Goal: Task Accomplishment & Management: Manage account settings

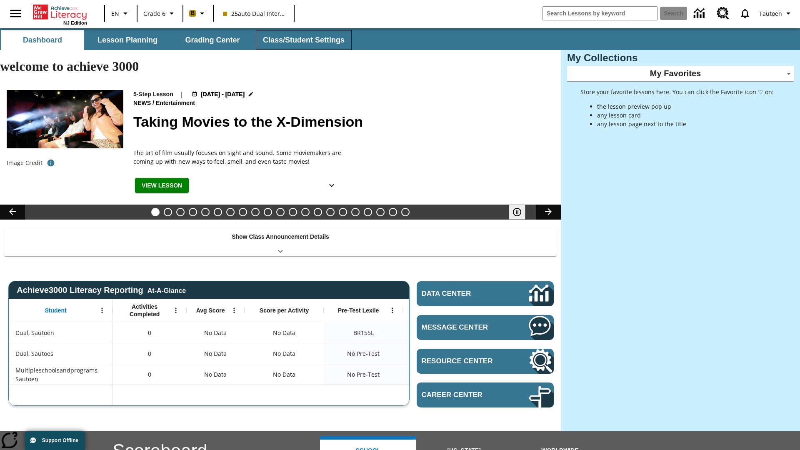
click at [302, 40] on button "Class/Student Settings" at bounding box center [304, 40] width 96 height 20
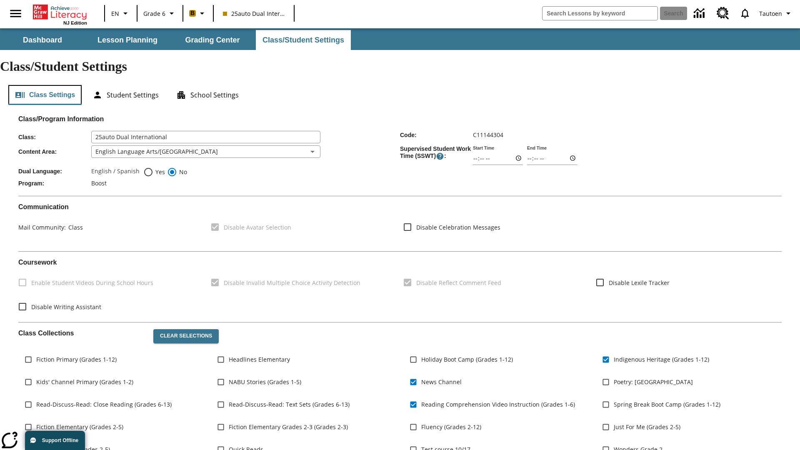
click at [45, 85] on button "Class Settings" at bounding box center [44, 95] width 73 height 20
click at [154, 167] on span "Yes" at bounding box center [159, 171] width 12 height 9
click at [153, 167] on input "Yes" at bounding box center [148, 172] width 10 height 10
radio input "true"
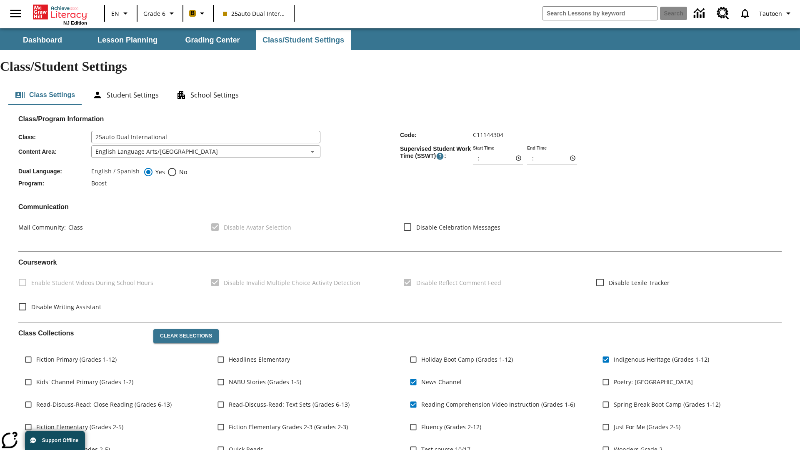
scroll to position [122, 0]
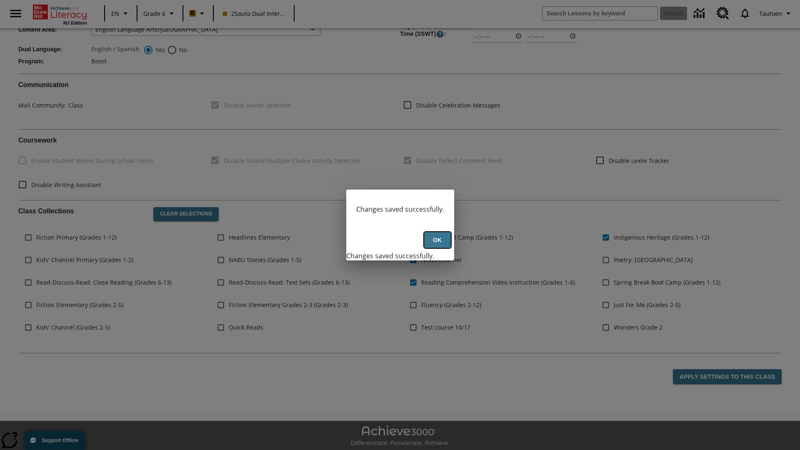
click at [437, 244] on button "Ok" at bounding box center [437, 240] width 27 height 16
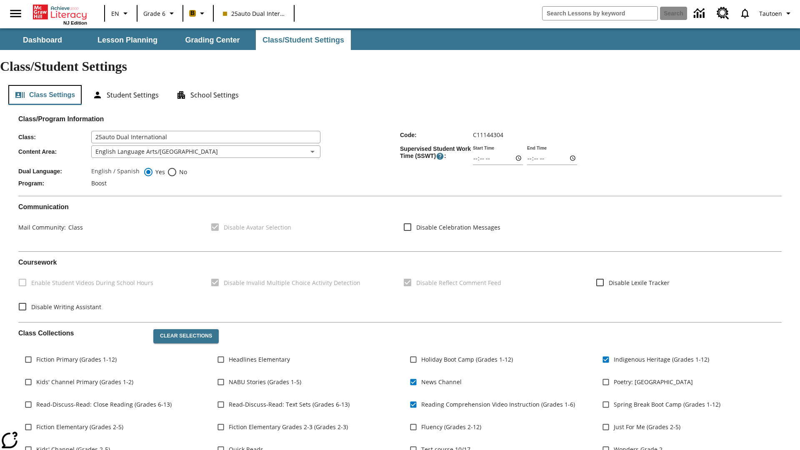
click at [45, 85] on button "Class Settings" at bounding box center [44, 95] width 73 height 20
click at [125, 85] on button "Student Settings" at bounding box center [126, 95] width 80 height 20
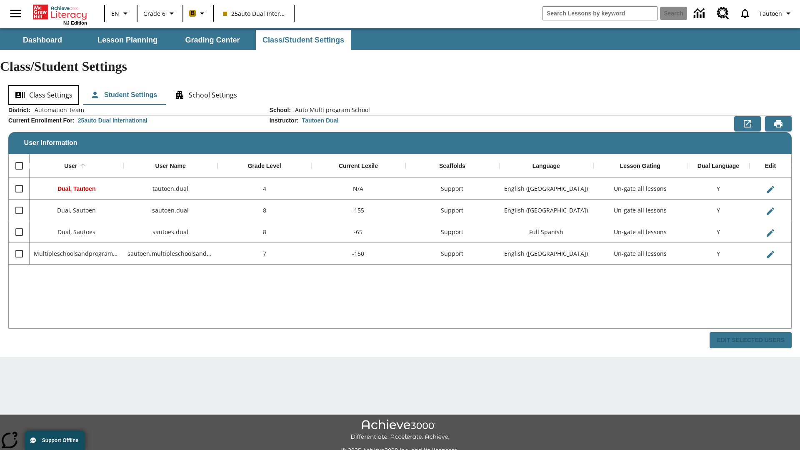
click at [44, 85] on button "Class Settings" at bounding box center [43, 95] width 71 height 20
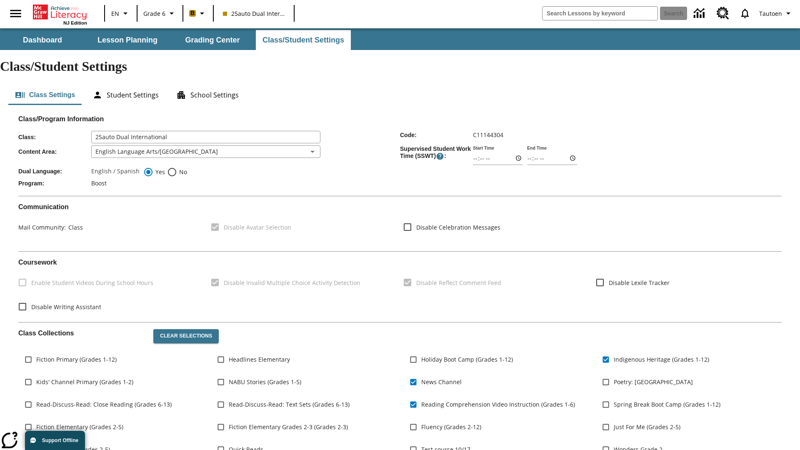
click at [177, 167] on span "No" at bounding box center [182, 171] width 10 height 9
click at [177, 167] on input "No" at bounding box center [172, 172] width 10 height 10
radio input "true"
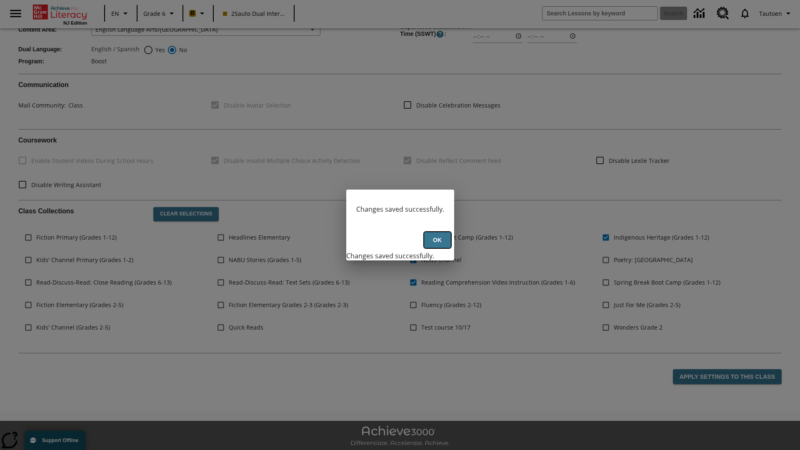
click at [437, 244] on button "Ok" at bounding box center [437, 240] width 27 height 16
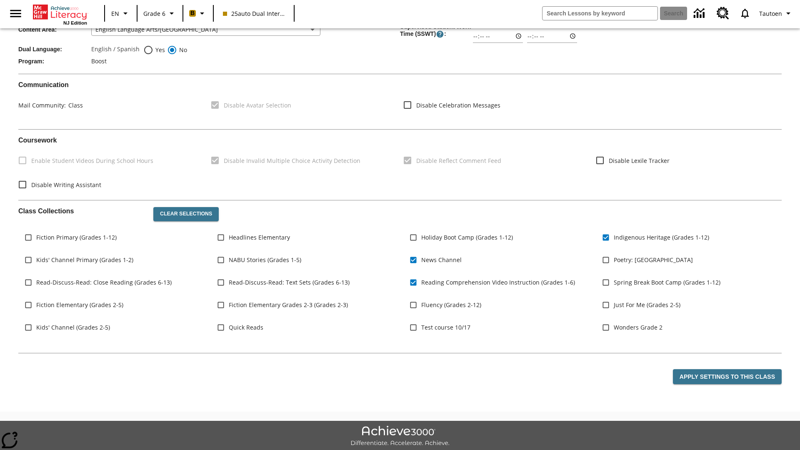
scroll to position [122, 0]
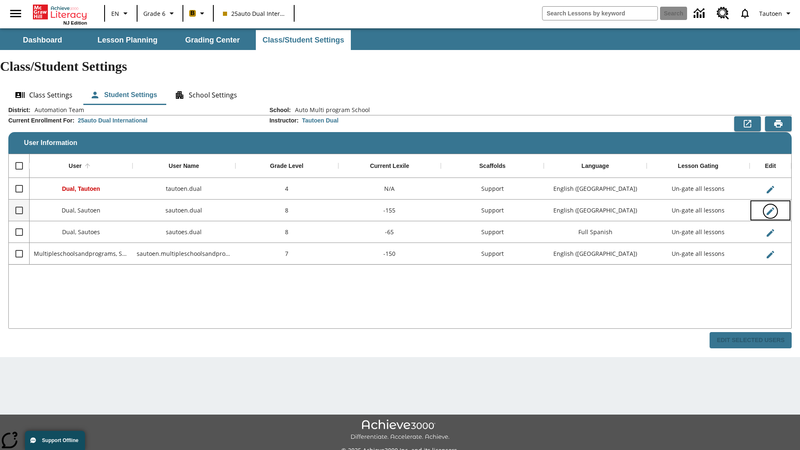
click at [770, 207] on icon "Edit User" at bounding box center [769, 210] width 7 height 7
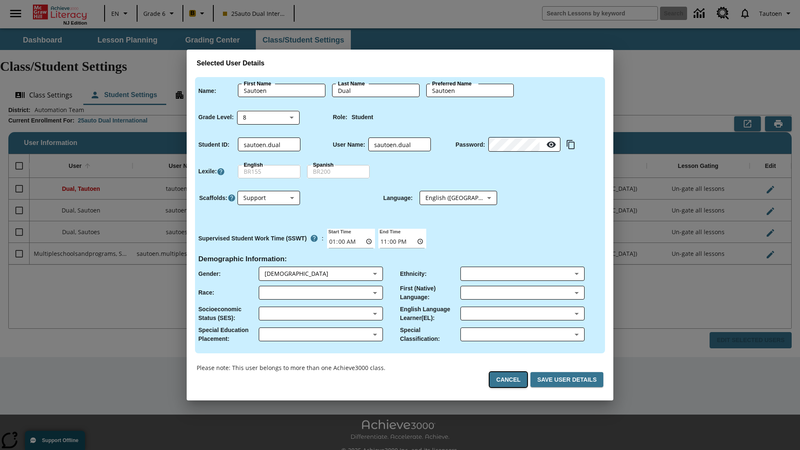
click at [511, 379] on button "Cancel" at bounding box center [507, 379] width 37 height 15
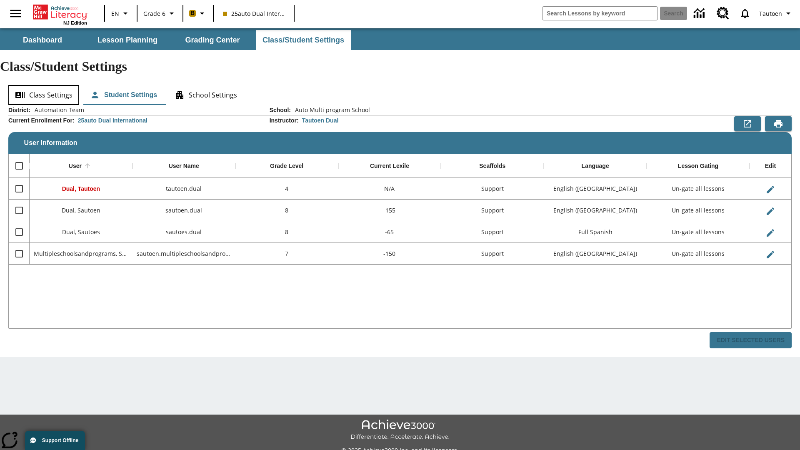
click at [44, 85] on button "Class Settings" at bounding box center [43, 95] width 71 height 20
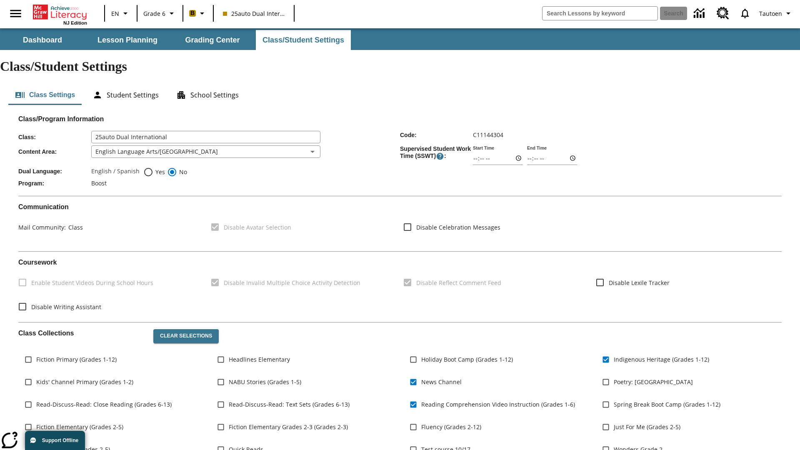
click at [154, 167] on span "Yes" at bounding box center [159, 171] width 12 height 9
click at [153, 167] on input "Yes" at bounding box center [148, 172] width 10 height 10
radio input "true"
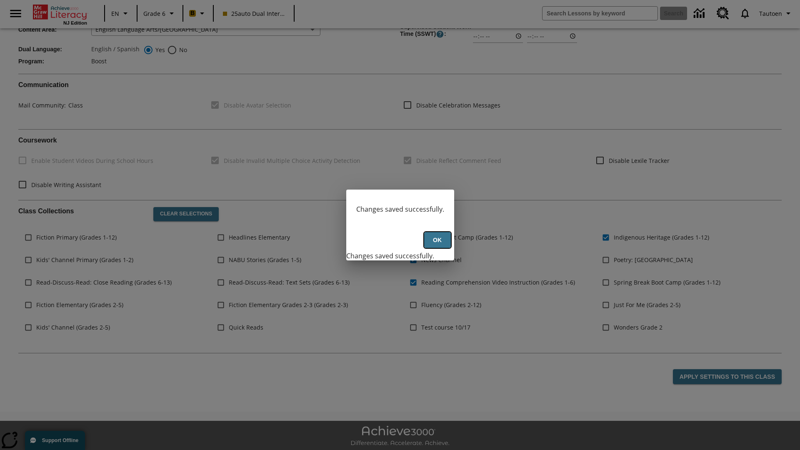
click at [437, 244] on button "Ok" at bounding box center [437, 240] width 27 height 16
